Goal: Task Accomplishment & Management: Use online tool/utility

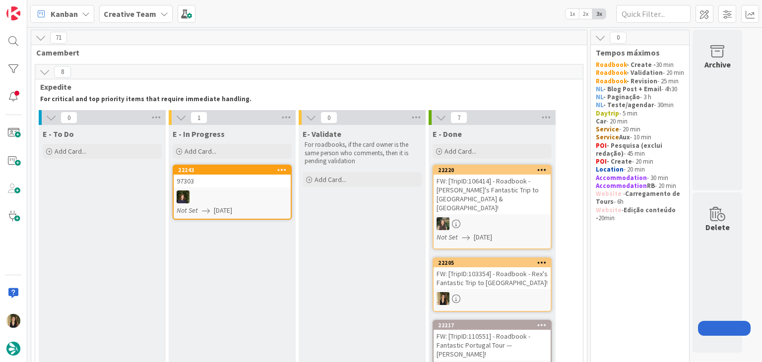
drag, startPoint x: 0, startPoint y: 0, endPoint x: 276, endPoint y: 97, distance: 292.7
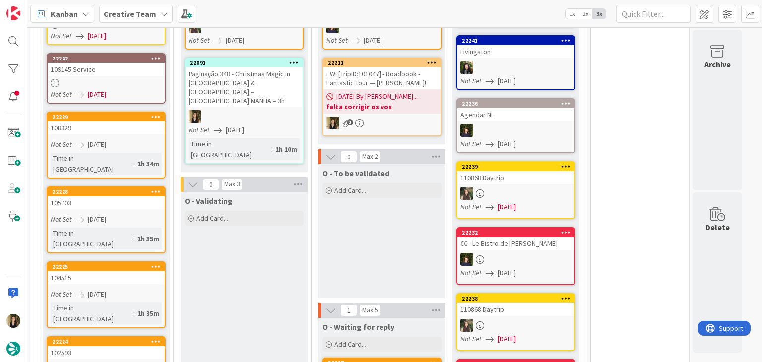
click at [272, 77] on link "22091 Paginação 348 - Christmas Magic in [GEOGRAPHIC_DATA] & [GEOGRAPHIC_DATA] …" at bounding box center [244, 111] width 119 height 107
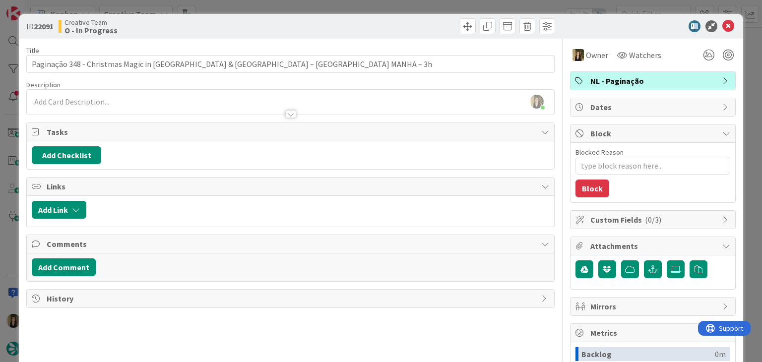
click at [317, 24] on div at bounding box center [424, 26] width 262 height 16
click at [247, 26] on div "Creative Team O - In Progress" at bounding box center [174, 26] width 230 height 16
click at [250, 12] on div "ID 22091 Creative Team O - In Progress Title 70 / 128 Paginação 348 - Christmas…" at bounding box center [381, 181] width 762 height 362
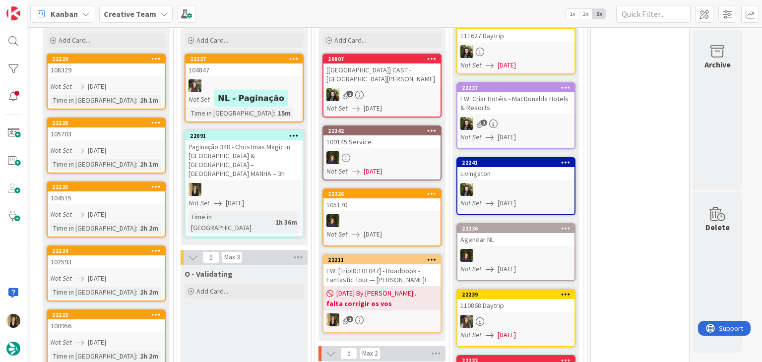
click at [256, 145] on div "Paginação 348 - Christmas Magic in [GEOGRAPHIC_DATA] & [GEOGRAPHIC_DATA] – [GEO…" at bounding box center [243, 160] width 117 height 40
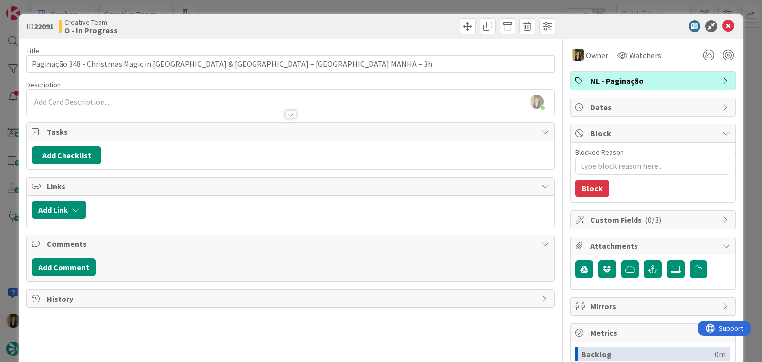
scroll to position [838, 0]
click at [287, 19] on div "ID 22091 Creative Team O - In Progress" at bounding box center [290, 26] width 528 height 16
click at [287, 7] on div "ID 22091 Creative Team O - In Progress Title 70 / 128 Paginação 348 - Christmas…" at bounding box center [381, 181] width 762 height 362
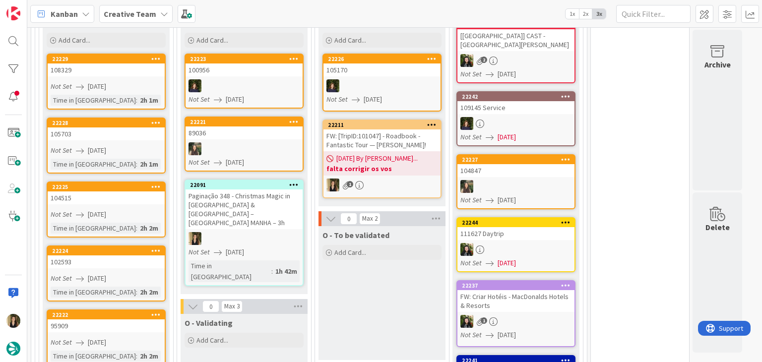
click at [286, 198] on link "22091 Paginação 348 - Christmas Magic in [GEOGRAPHIC_DATA] & [GEOGRAPHIC_DATA] …" at bounding box center [244, 233] width 119 height 107
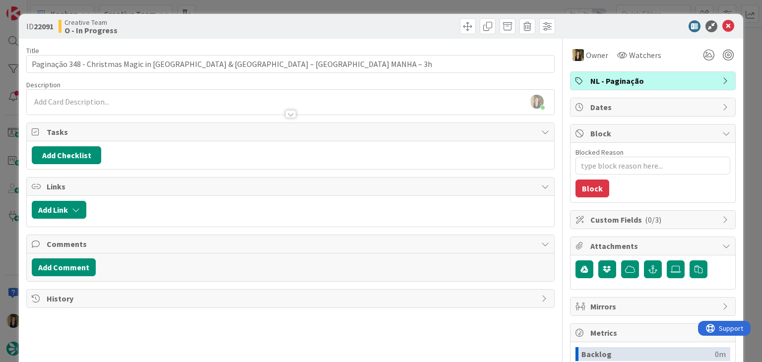
click at [399, 8] on div "ID 22091 Creative Team O - In Progress Title 70 / 128 Paginação 348 - Christmas…" at bounding box center [381, 181] width 762 height 362
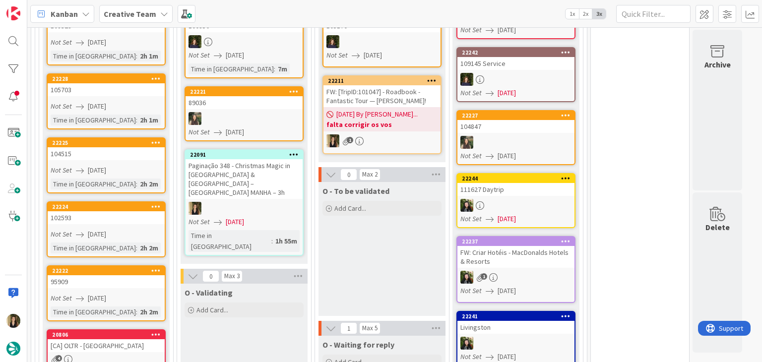
scroll to position [893, 0]
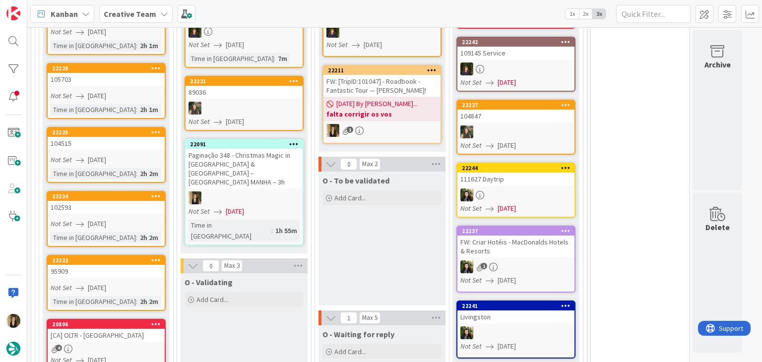
click at [370, 244] on div "O - To be validated Add Card..." at bounding box center [381, 239] width 127 height 134
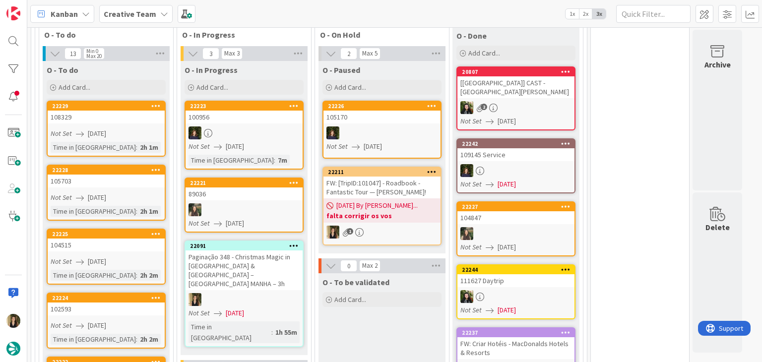
scroll to position [744, 0]
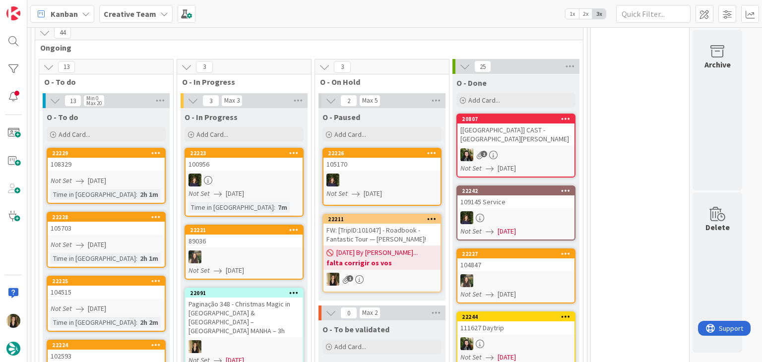
click at [136, 176] on div "Not Set [DATE]" at bounding box center [108, 181] width 114 height 10
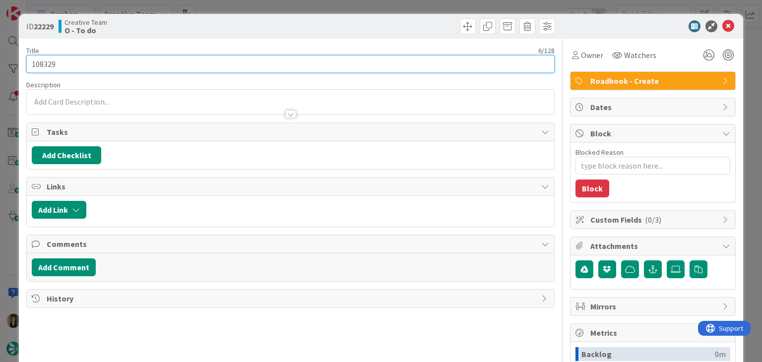
click at [48, 66] on input "108329" at bounding box center [290, 64] width 528 height 18
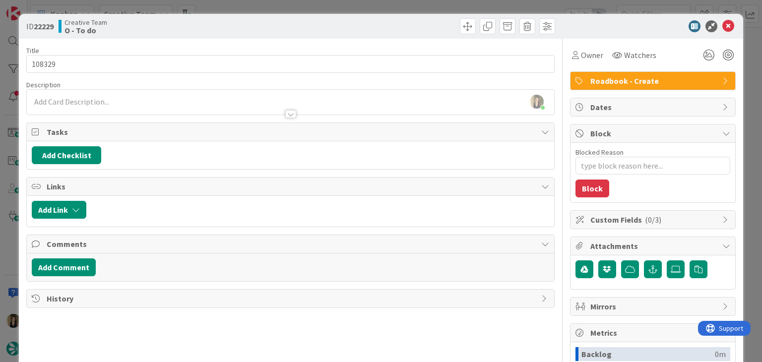
click at [212, 18] on div "ID 22229 Creative Team O - To do" at bounding box center [381, 26] width 724 height 25
click at [214, 8] on div "ID 22229 Creative Team O - To do Title 6 / 128 108329 Description [PERSON_NAME]…" at bounding box center [381, 181] width 762 height 362
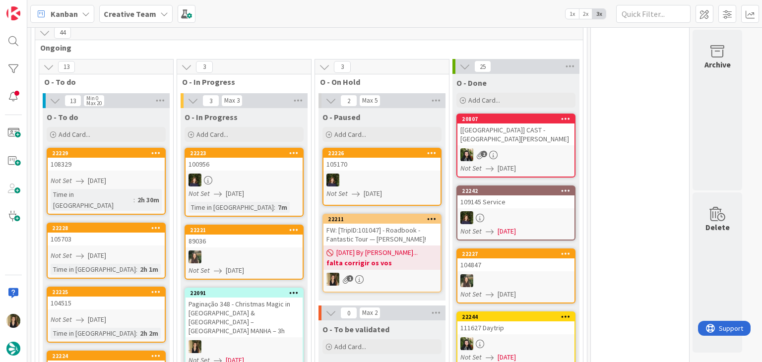
click at [121, 250] on div "Not Set [DATE]" at bounding box center [108, 255] width 114 height 10
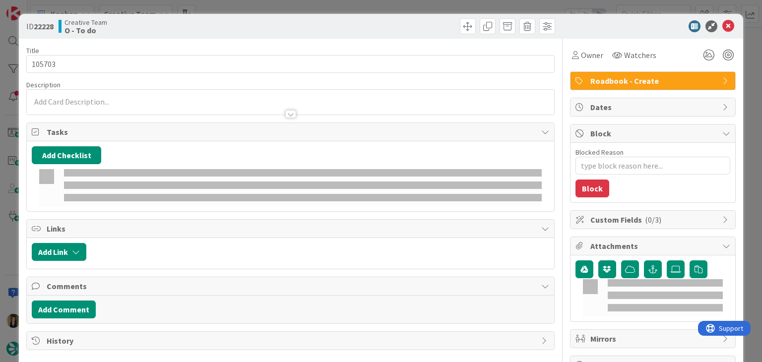
type textarea "x"
type input "105703"
type textarea "x"
type input "105703"
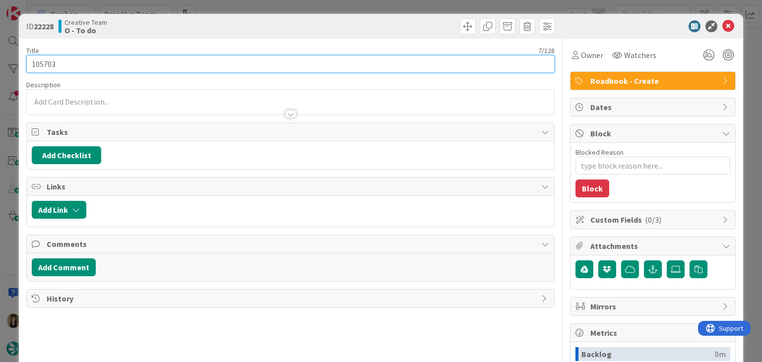
click at [50, 62] on input "105703" at bounding box center [290, 64] width 528 height 18
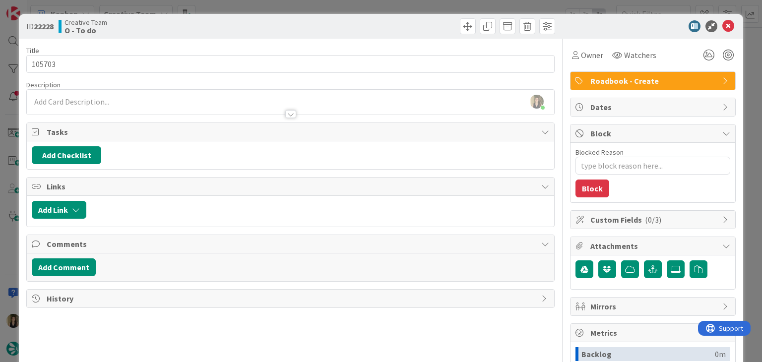
click at [298, 19] on div at bounding box center [424, 26] width 262 height 16
click at [297, 10] on div "ID 22228 Creative Team O - To do Title 7 / 128 105703 Description [PERSON_NAME]…" at bounding box center [381, 181] width 762 height 362
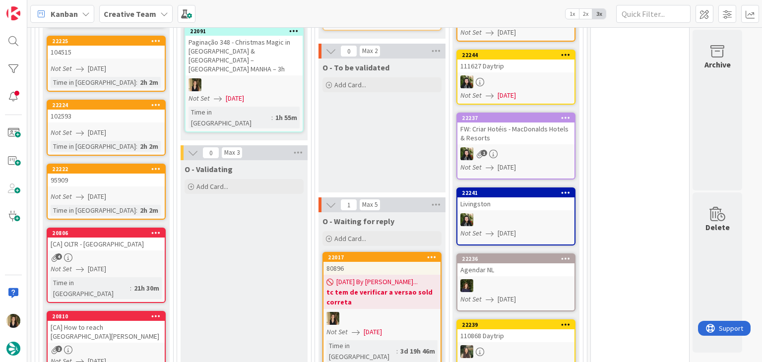
scroll to position [794, 0]
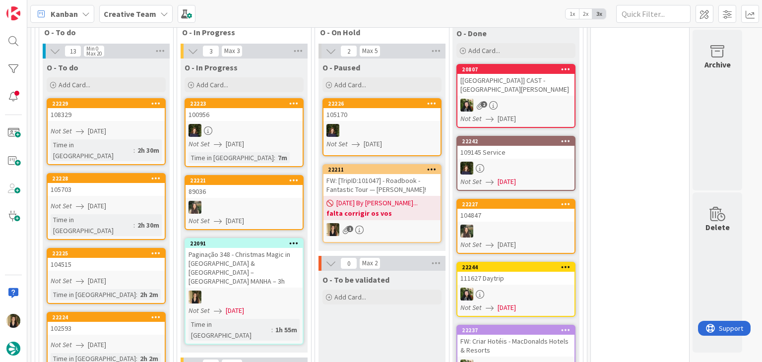
click at [136, 248] on link "22225 104515 Not Set [DATE] Time in [GEOGRAPHIC_DATA] : 2h 2m" at bounding box center [106, 276] width 119 height 56
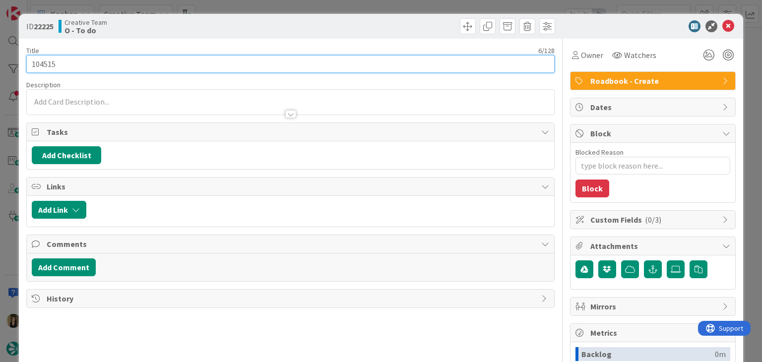
click at [49, 64] on input "104515" at bounding box center [290, 64] width 528 height 18
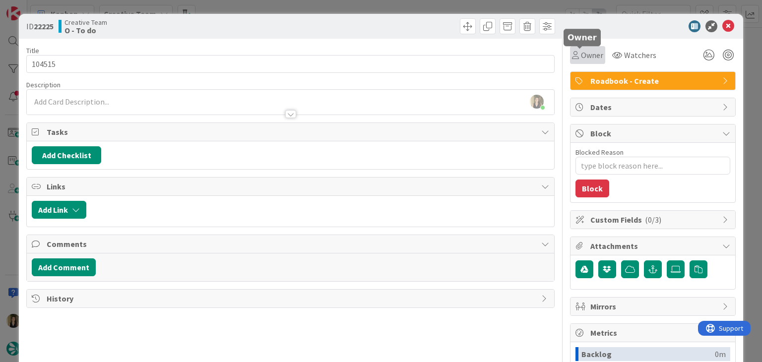
click at [581, 56] on span "Owner" at bounding box center [592, 55] width 22 height 12
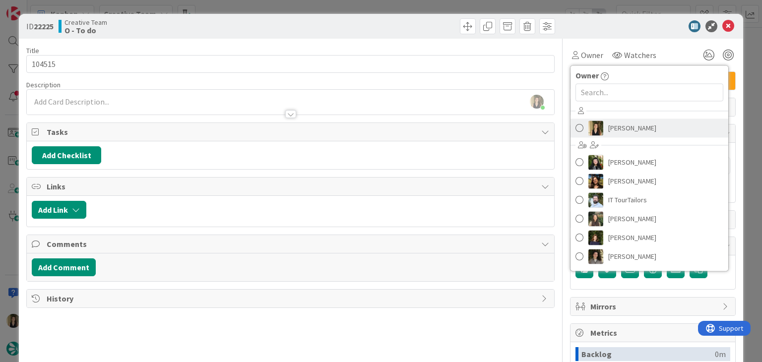
click at [646, 126] on link "[PERSON_NAME]" at bounding box center [649, 128] width 158 height 19
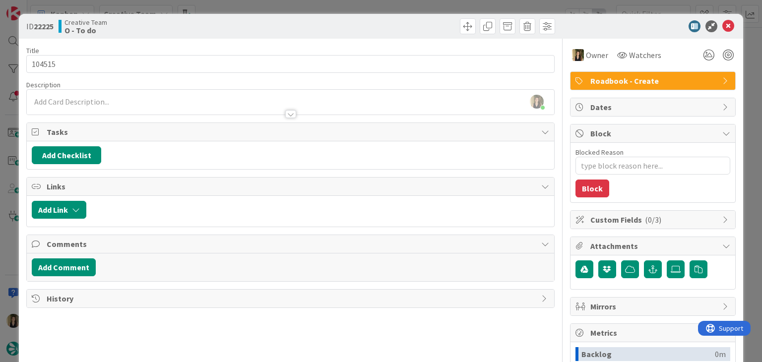
drag, startPoint x: 395, startPoint y: 29, endPoint x: 389, endPoint y: 22, distance: 8.4
click at [393, 27] on div at bounding box center [424, 26] width 262 height 16
click at [384, 10] on div "ID 22225 Creative Team O - To do Title 6 / 128 104515 Description [PERSON_NAME]…" at bounding box center [381, 181] width 762 height 362
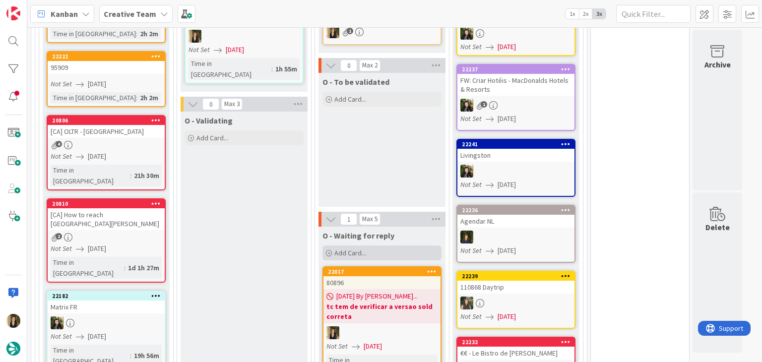
scroll to position [1050, 0]
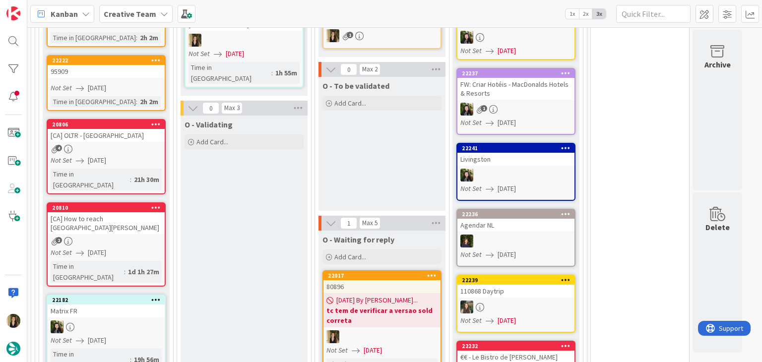
click at [430, 320] on link "22017 80896 [DATE] By Sofia... tc tem de verificar a versao sold correta Not Se…" at bounding box center [381, 327] width 119 height 114
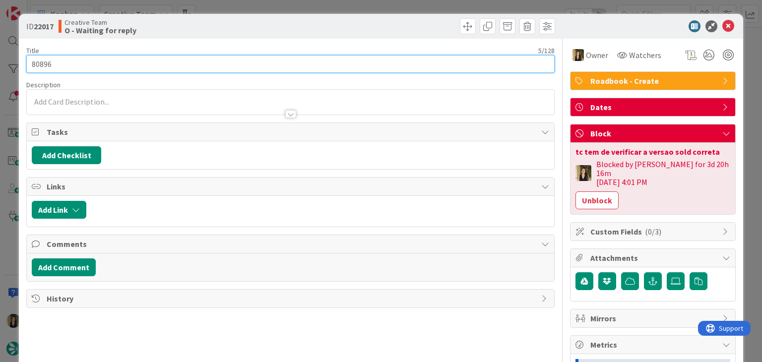
click at [43, 65] on input "80896" at bounding box center [290, 64] width 528 height 18
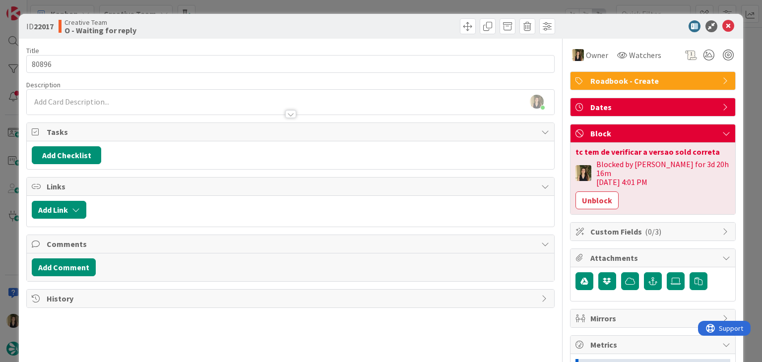
click at [249, 31] on div "Creative Team O - Waiting for reply" at bounding box center [174, 26] width 230 height 16
click at [254, 9] on div "ID 22017 Creative Team O - Waiting for reply Title 5 / 128 80896 Description [P…" at bounding box center [381, 181] width 762 height 362
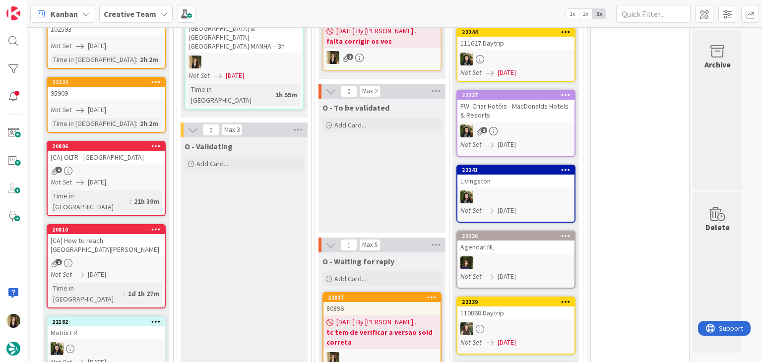
scroll to position [852, 0]
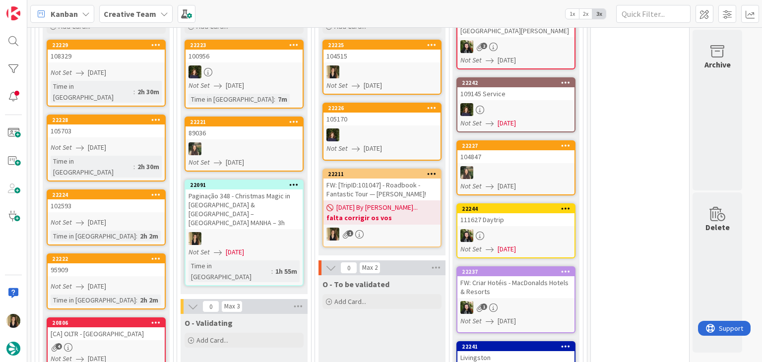
click at [378, 305] on div "O - To be validated Add Card..." at bounding box center [381, 342] width 127 height 134
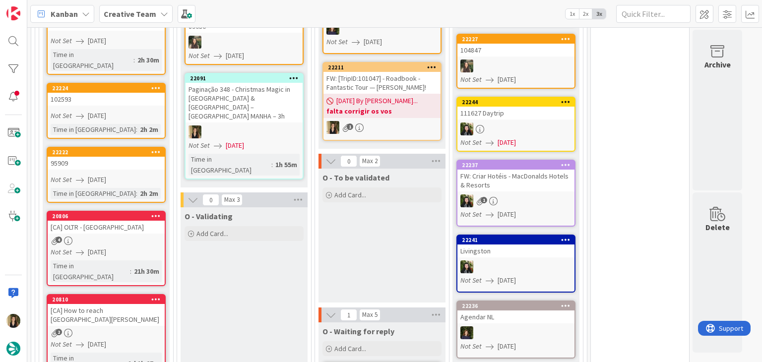
scroll to position [951, 0]
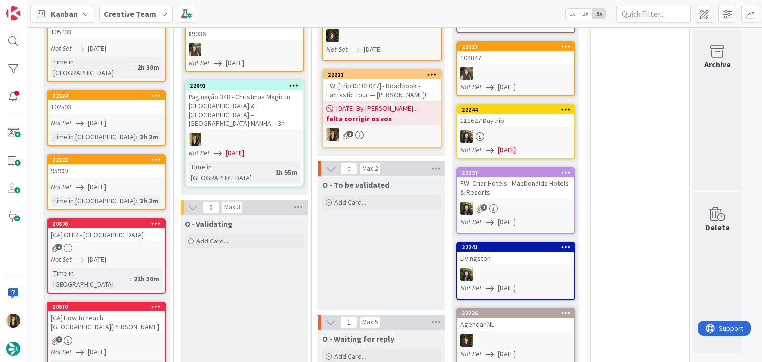
click at [378, 251] on div "O - To be validated Add Card..." at bounding box center [381, 243] width 127 height 134
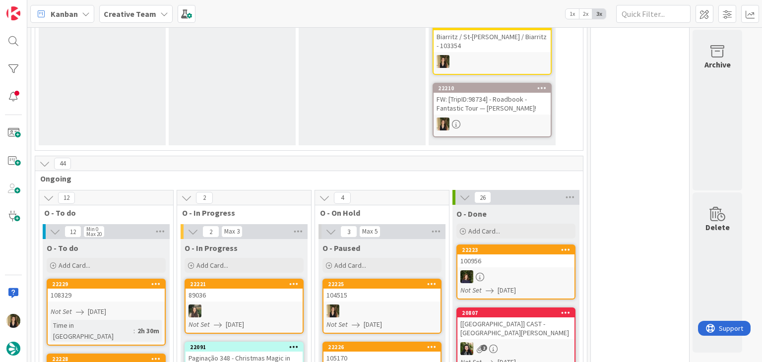
scroll to position [703, 0]
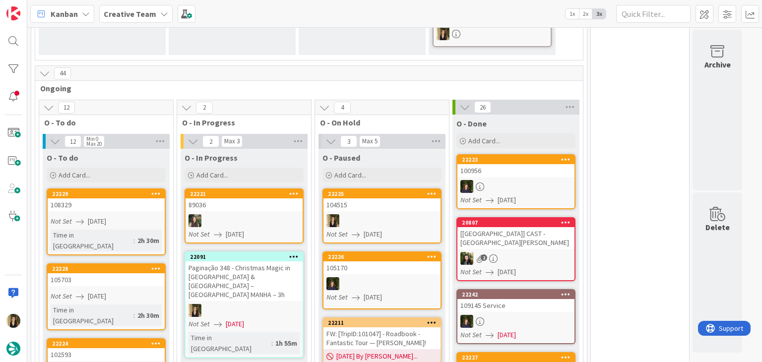
click at [275, 261] on div "Paginação 348 - Christmas Magic in [GEOGRAPHIC_DATA] & [GEOGRAPHIC_DATA] – [GEO…" at bounding box center [243, 281] width 117 height 40
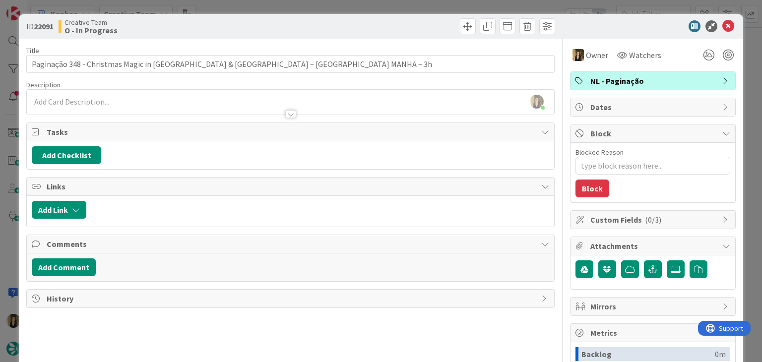
click at [233, 23] on div "Creative Team O - In Progress" at bounding box center [174, 26] width 230 height 16
click at [236, 6] on div "ID 22091 Creative Team O - In Progress Title 70 / 128 Paginação 348 - Christmas…" at bounding box center [381, 181] width 762 height 362
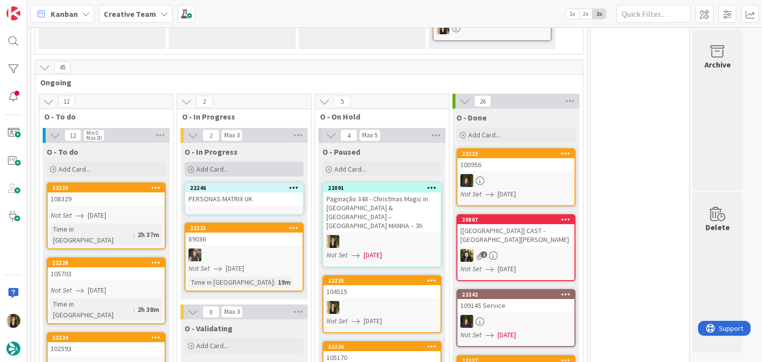
click at [236, 162] on div "Add Card..." at bounding box center [244, 169] width 119 height 15
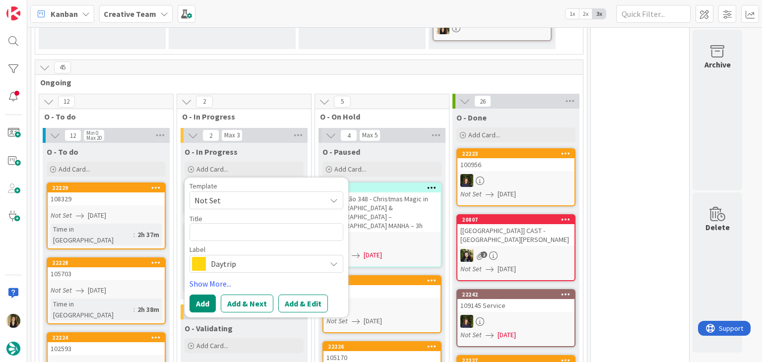
type textarea "x"
type textarea "C"
type textarea "x"
type textarea "Co"
type textarea "x"
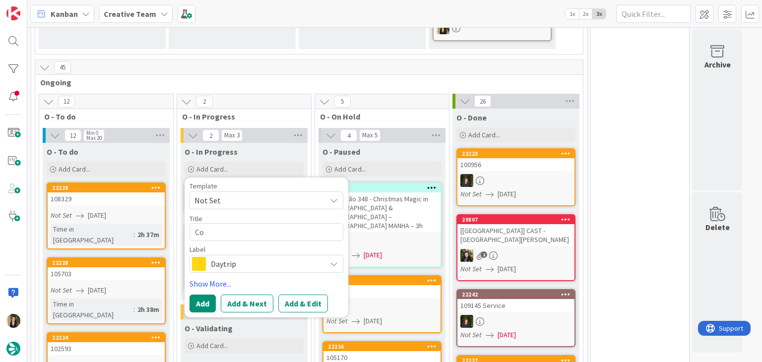
type textarea "Cor"
type textarea "x"
type textarea "Cort"
type textarea "x"
type textarea "Corta"
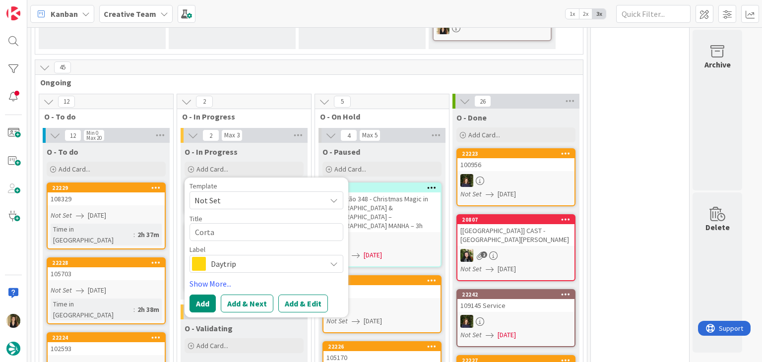
type textarea "x"
type textarea "[DEMOGRAPHIC_DATA]"
type textarea "x"
type textarea "[DEMOGRAPHIC_DATA]"
type textarea "x"
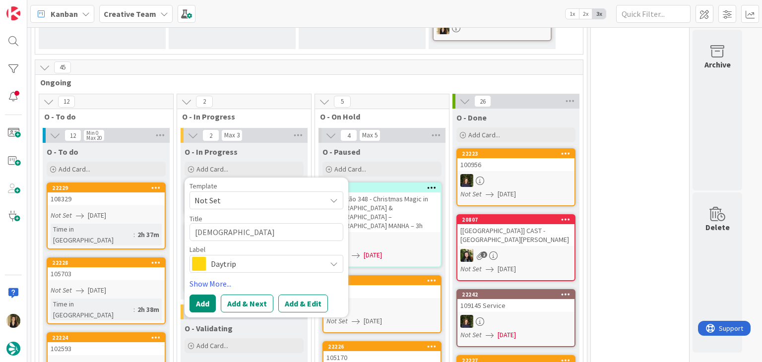
type textarea "[DEMOGRAPHIC_DATA] f"
type textarea "x"
type textarea "[DEMOGRAPHIC_DATA] fo"
type textarea "x"
type textarea "[DEMOGRAPHIC_DATA] fot"
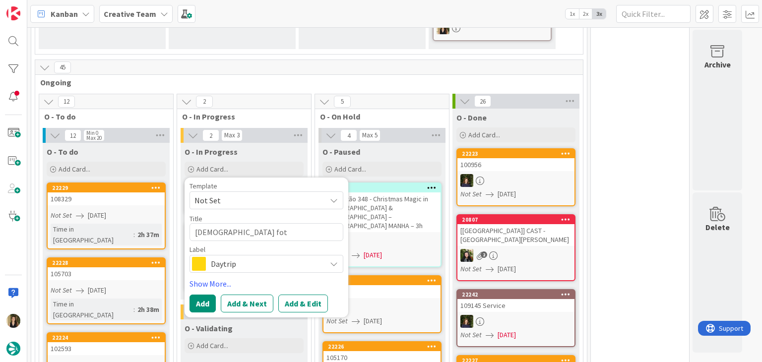
type textarea "x"
type textarea "Cortar foto"
type textarea "x"
type textarea "Cortar fotos"
type textarea "x"
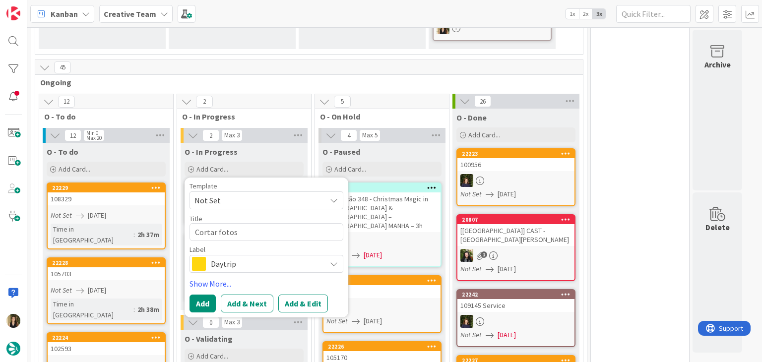
type textarea "Cortar fotos"
type textarea "x"
type textarea "Cortar fotos N"
type textarea "x"
type textarea "Cortar fotos NL"
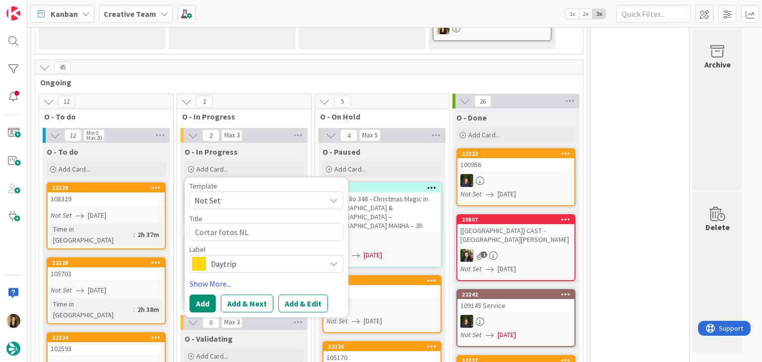
type textarea "x"
type textarea "Cortar fotos NL#"
type textarea "x"
type textarea "Cortar fotos NL#3"
type textarea "x"
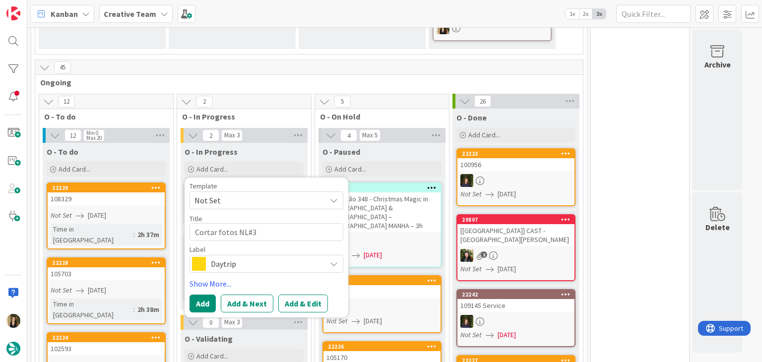
type textarea "Cortar fotos NL#34"
type textarea "x"
type textarea "Cortar fotos NL#348"
click at [287, 257] on span "Daytrip" at bounding box center [266, 264] width 110 height 14
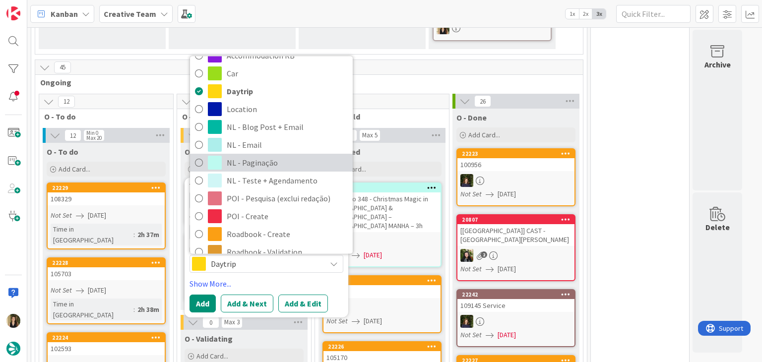
scroll to position [99, 0]
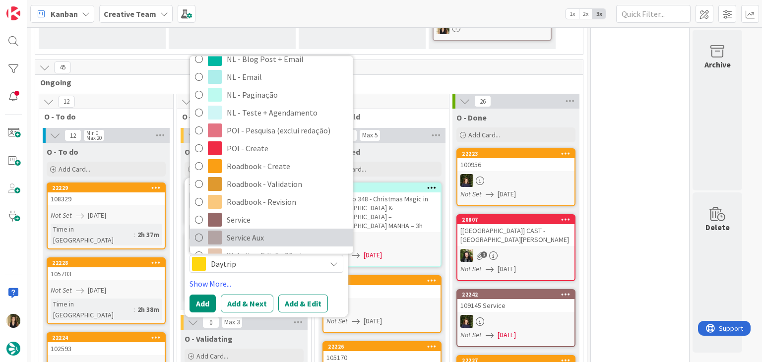
click at [259, 231] on span "Service Aux" at bounding box center [287, 238] width 121 height 15
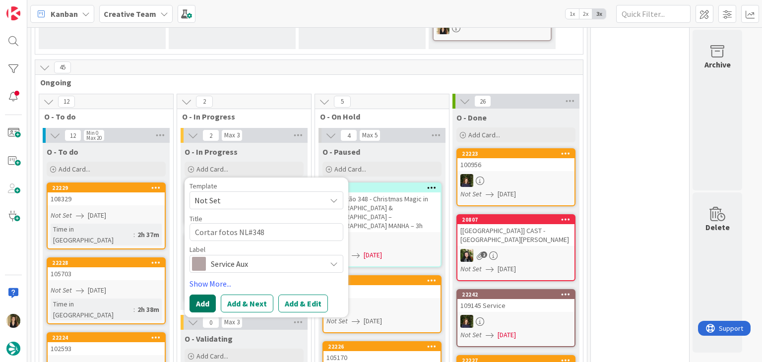
click at [205, 295] on button "Add" at bounding box center [202, 304] width 26 height 18
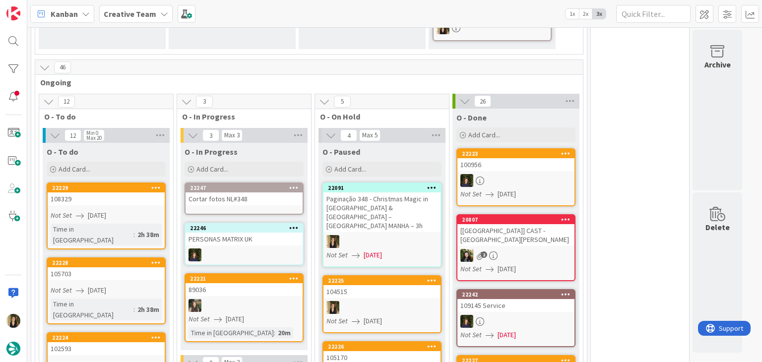
click at [240, 192] on div "Cortar fotos NL#348" at bounding box center [243, 198] width 117 height 13
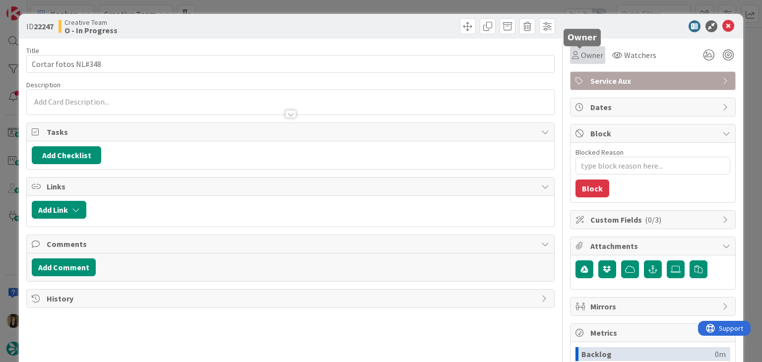
click at [584, 51] on span "Owner" at bounding box center [592, 55] width 22 height 12
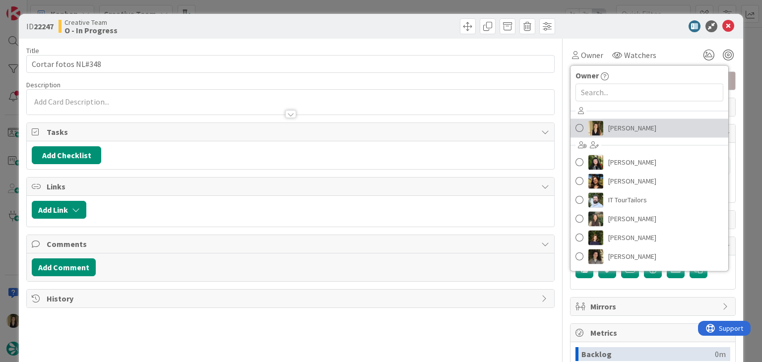
click at [599, 128] on link "[PERSON_NAME]" at bounding box center [649, 128] width 158 height 19
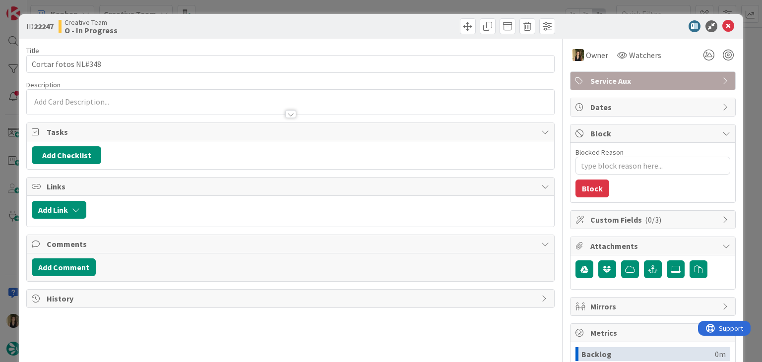
click at [413, 30] on div at bounding box center [424, 26] width 262 height 16
click at [399, 9] on div "ID 22247 Creative Team O - In Progress Title 19 / 128 Cortar fotos NL#348 Descr…" at bounding box center [381, 181] width 762 height 362
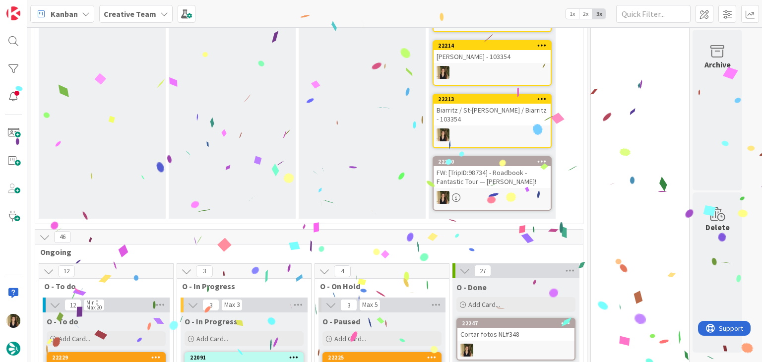
scroll to position [694, 0]
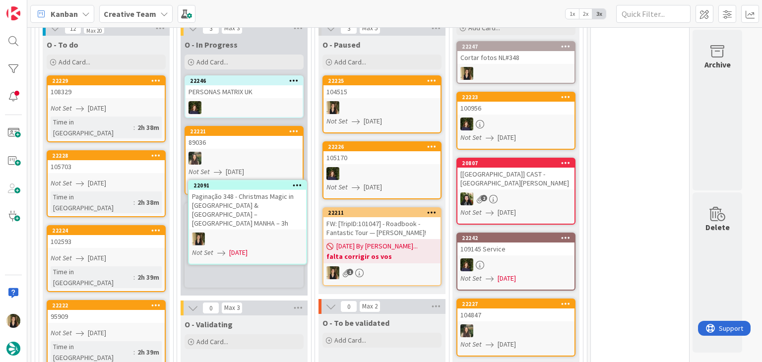
scroll to position [826, 0]
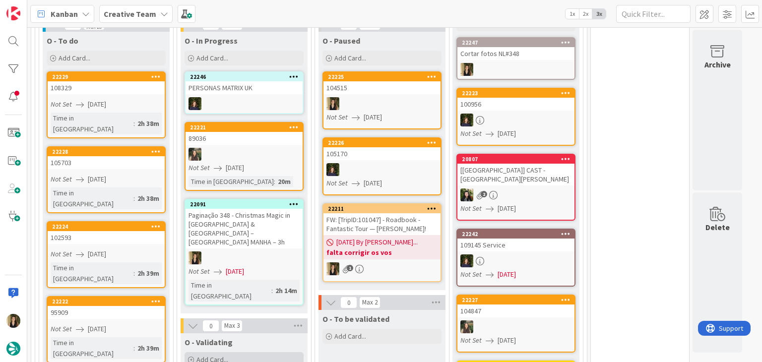
drag, startPoint x: 283, startPoint y: 344, endPoint x: 282, endPoint y: 311, distance: 33.2
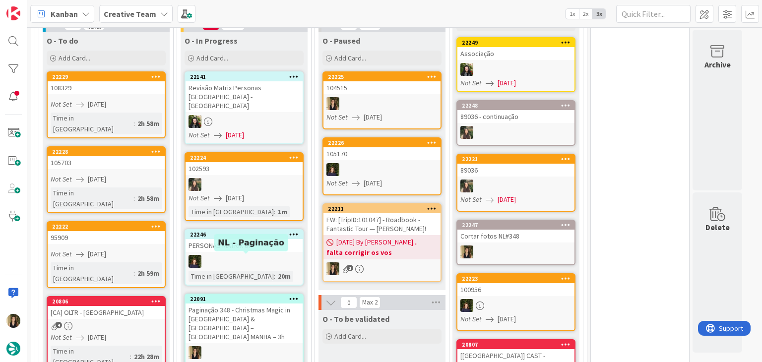
click at [272, 304] on div "Paginação 348 - Christmas Magic in [GEOGRAPHIC_DATA] & [GEOGRAPHIC_DATA] – [GEO…" at bounding box center [243, 324] width 117 height 40
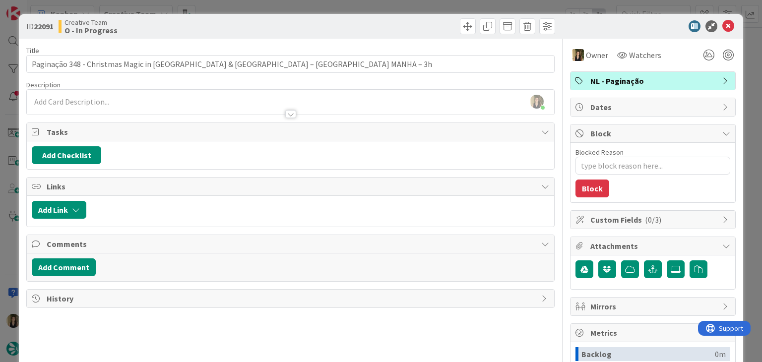
drag, startPoint x: 317, startPoint y: 21, endPoint x: 315, endPoint y: 9, distance: 12.6
click at [317, 21] on div at bounding box center [424, 26] width 262 height 16
click at [315, 9] on div "ID 22091 Creative Team O - In Progress Title 70 / 128 Paginação 348 - Christmas…" at bounding box center [381, 181] width 762 height 362
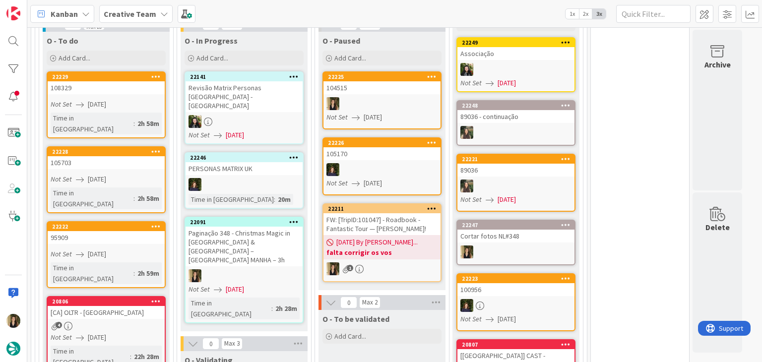
click at [286, 269] on div at bounding box center [243, 275] width 117 height 13
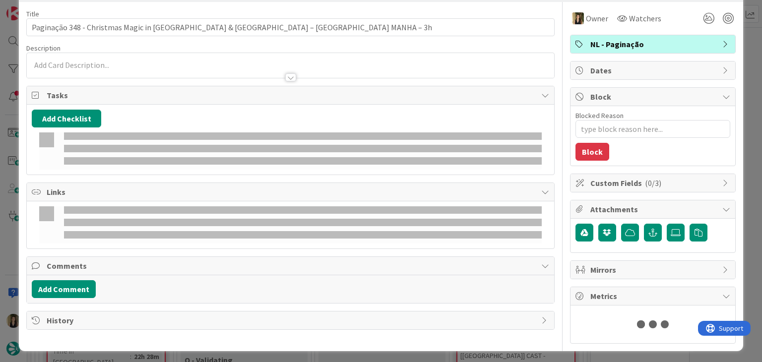
type textarea "x"
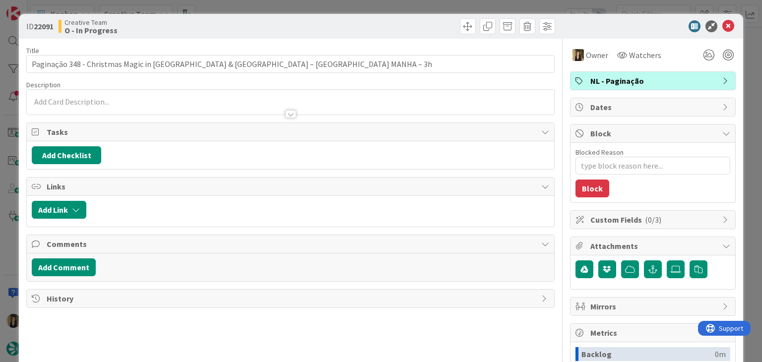
drag, startPoint x: 416, startPoint y: 21, endPoint x: 407, endPoint y: 6, distance: 16.9
click at [414, 19] on div at bounding box center [424, 26] width 262 height 16
drag, startPoint x: 407, startPoint y: 6, endPoint x: 267, endPoint y: 58, distance: 149.1
click at [407, 6] on div "ID 22091 Creative Team O - In Progress Title 70 / 128 Paginação 348 - Christmas…" at bounding box center [381, 181] width 762 height 362
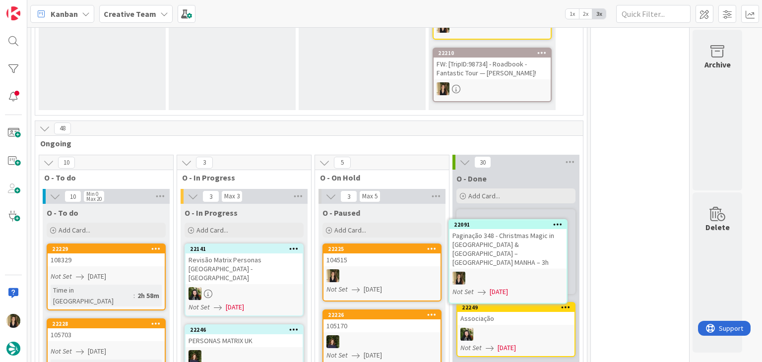
scroll to position [674, 0]
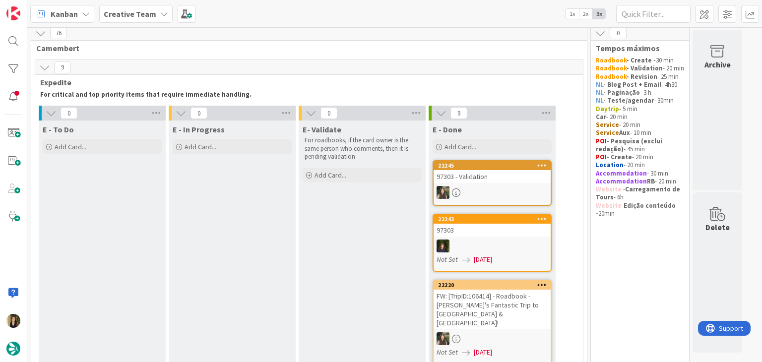
scroll to position [0, 0]
